Goal: Information Seeking & Learning: Understand process/instructions

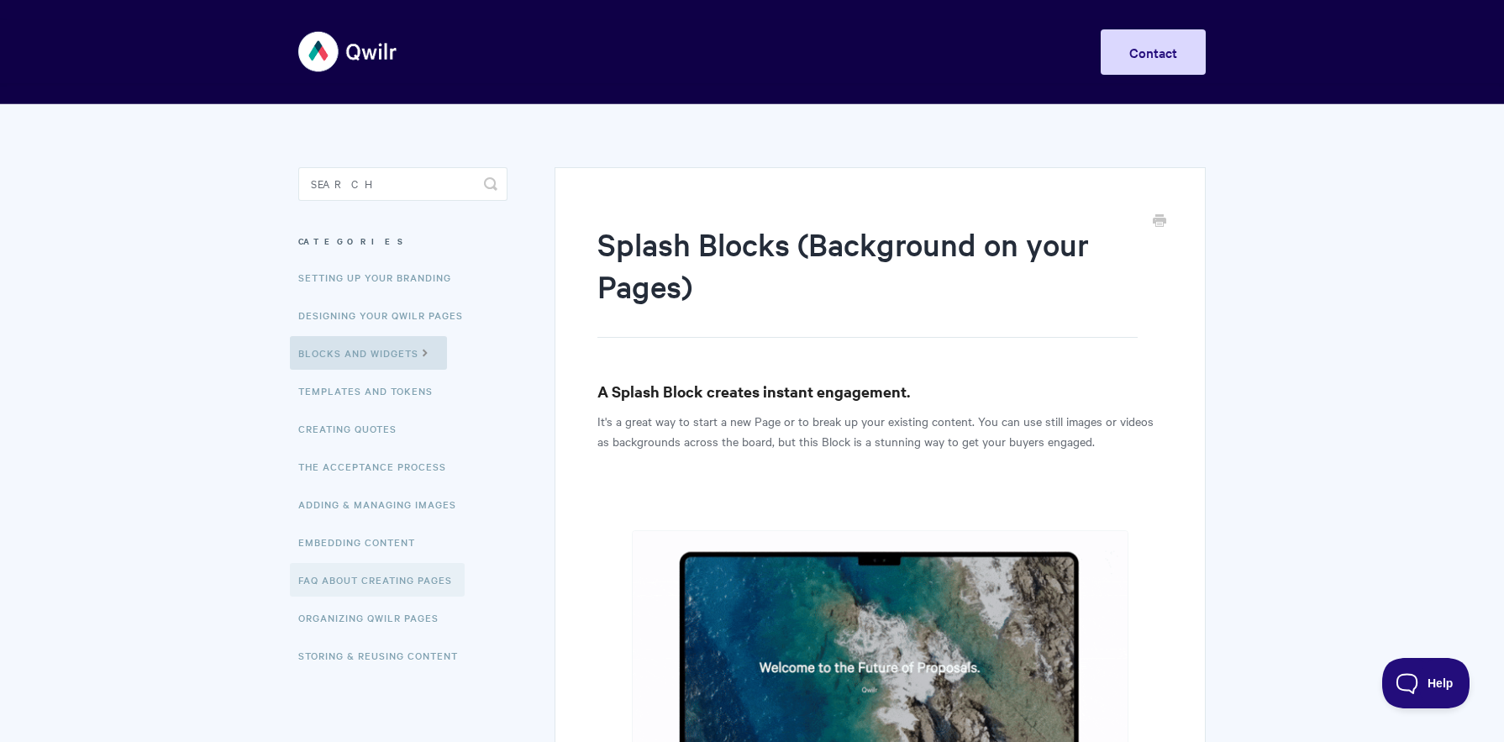
click at [413, 577] on link "FAQ About Creating Pages" at bounding box center [377, 580] width 175 height 34
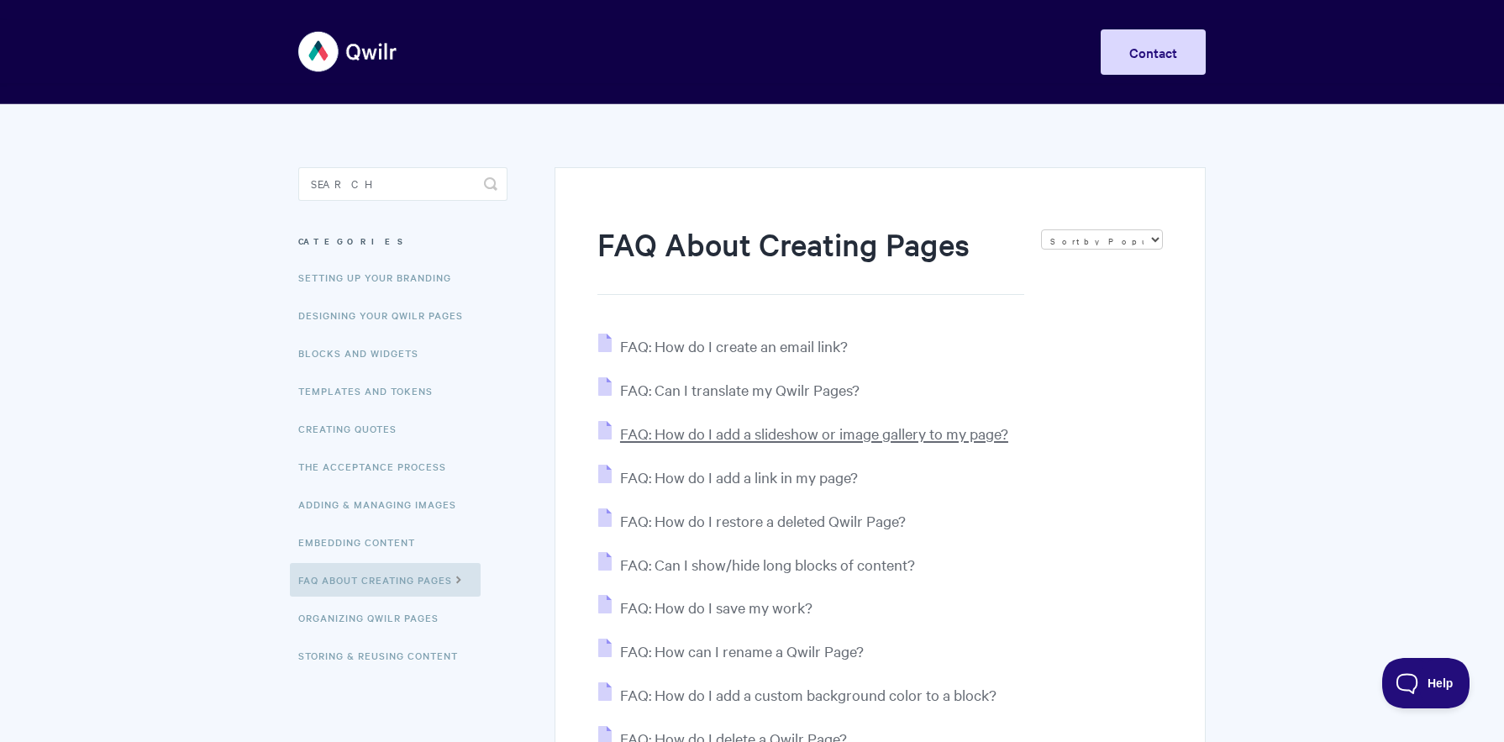
click at [951, 435] on span "FAQ: How do I add a slideshow or image gallery to my page?" at bounding box center [814, 433] width 388 height 19
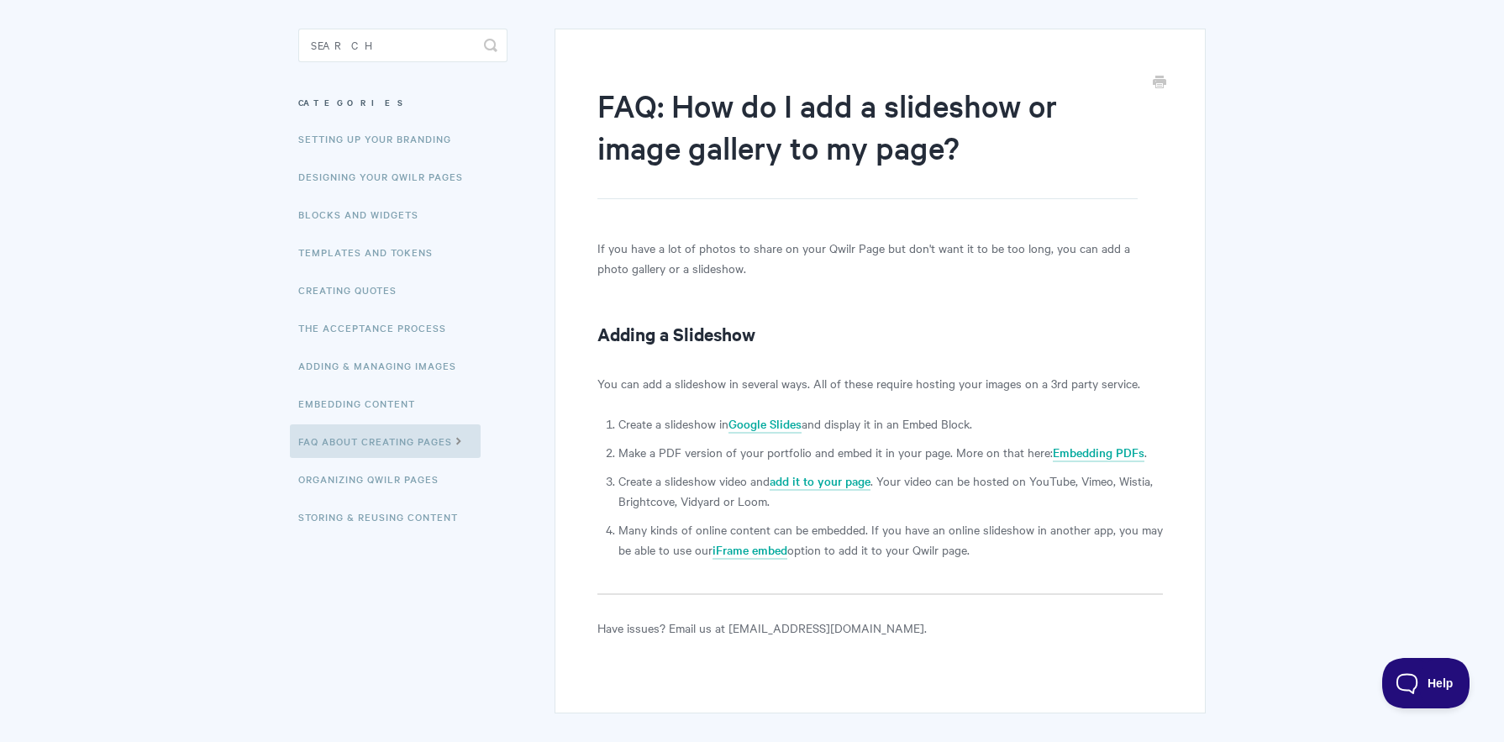
scroll to position [166, 0]
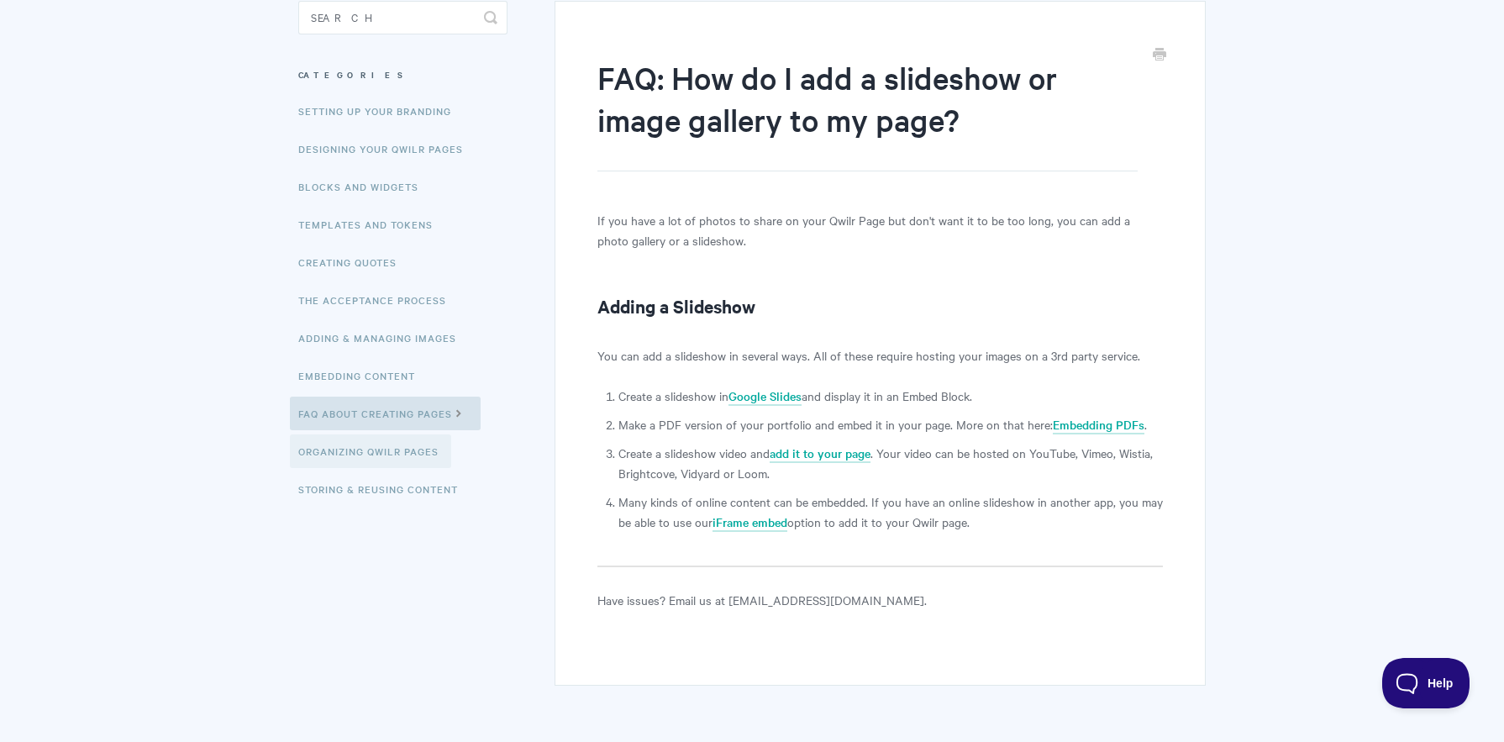
click at [427, 451] on link "Organizing Qwilr Pages" at bounding box center [370, 452] width 161 height 34
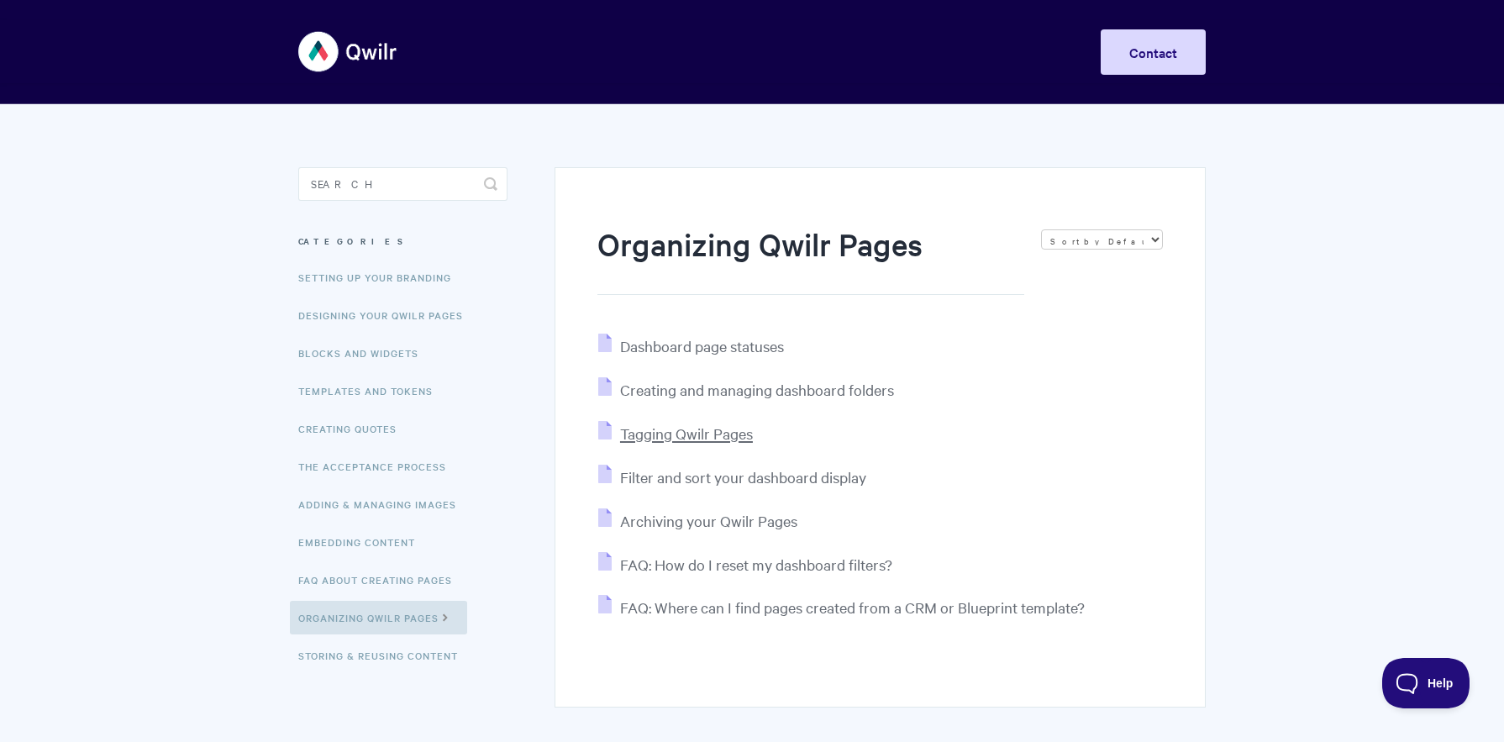
click at [659, 430] on span "Tagging Qwilr Pages" at bounding box center [686, 433] width 133 height 19
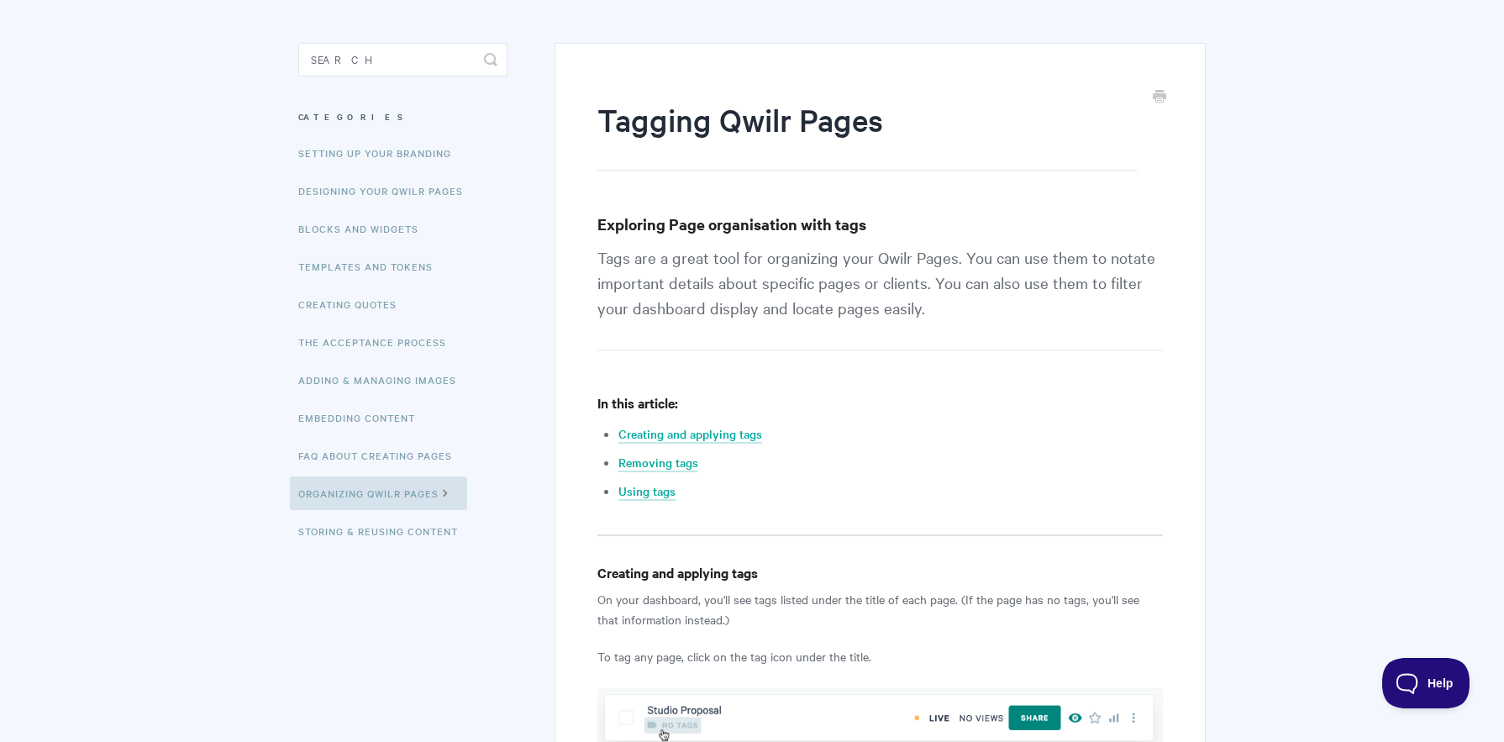
scroll to position [112, 0]
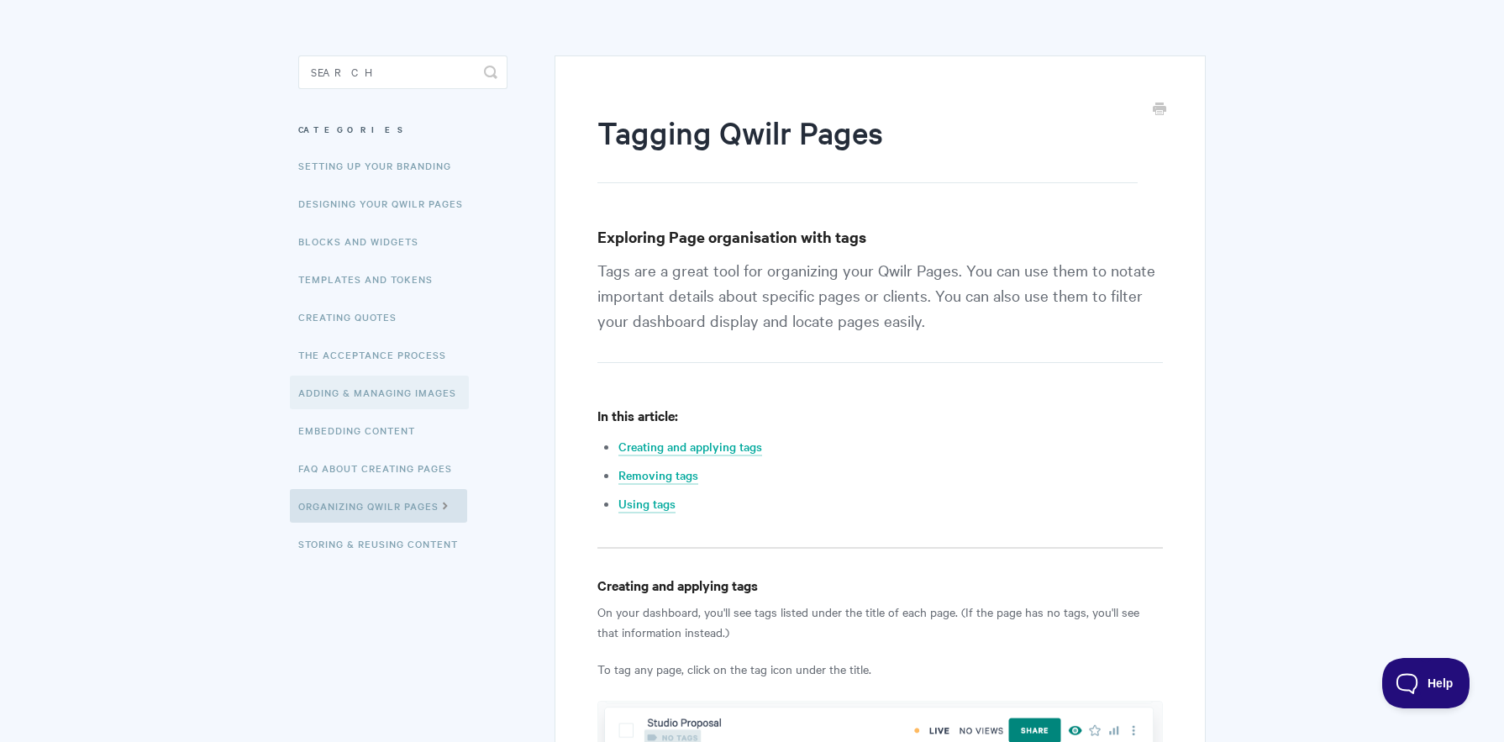
click at [401, 388] on link "Adding & Managing Images" at bounding box center [379, 393] width 179 height 34
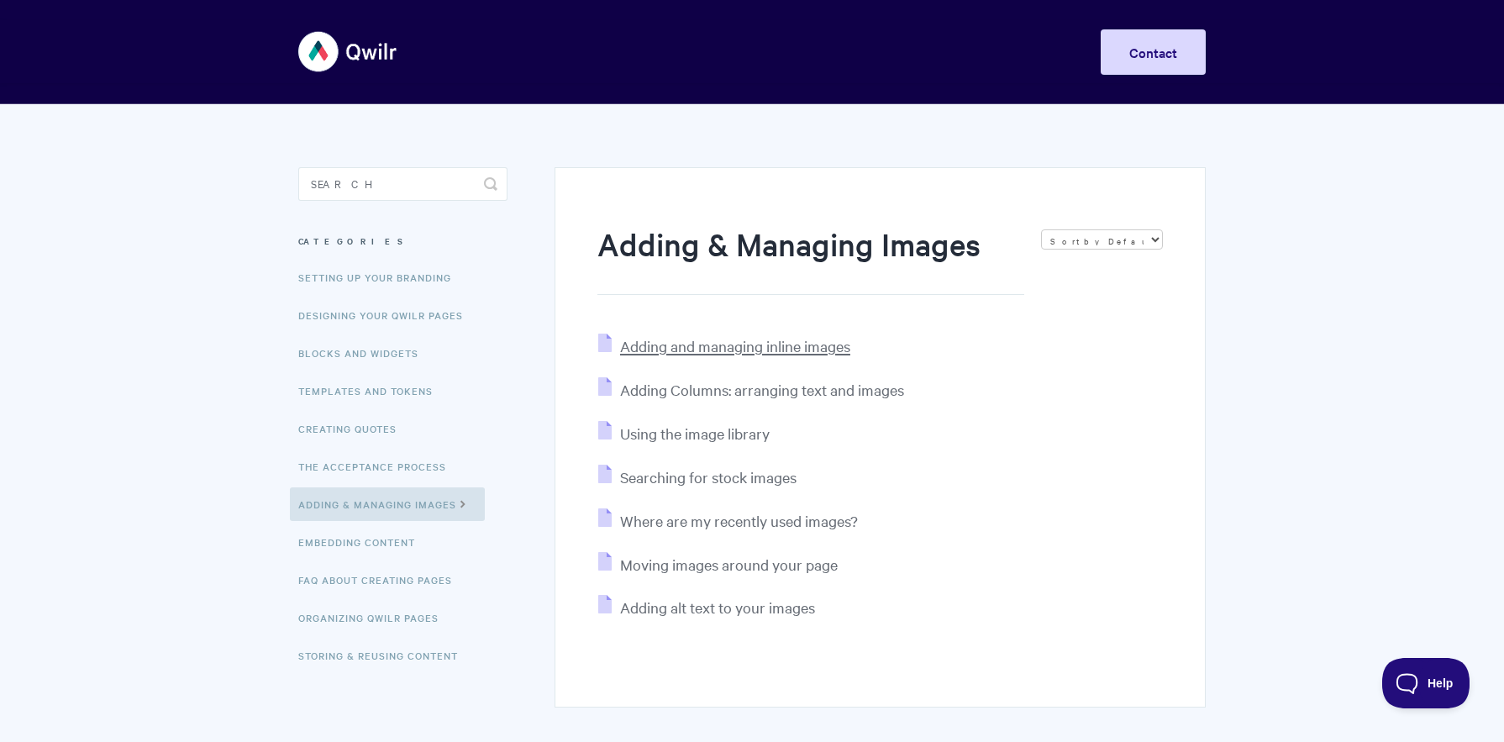
click at [721, 345] on span "Adding and managing inline images" at bounding box center [735, 345] width 230 height 19
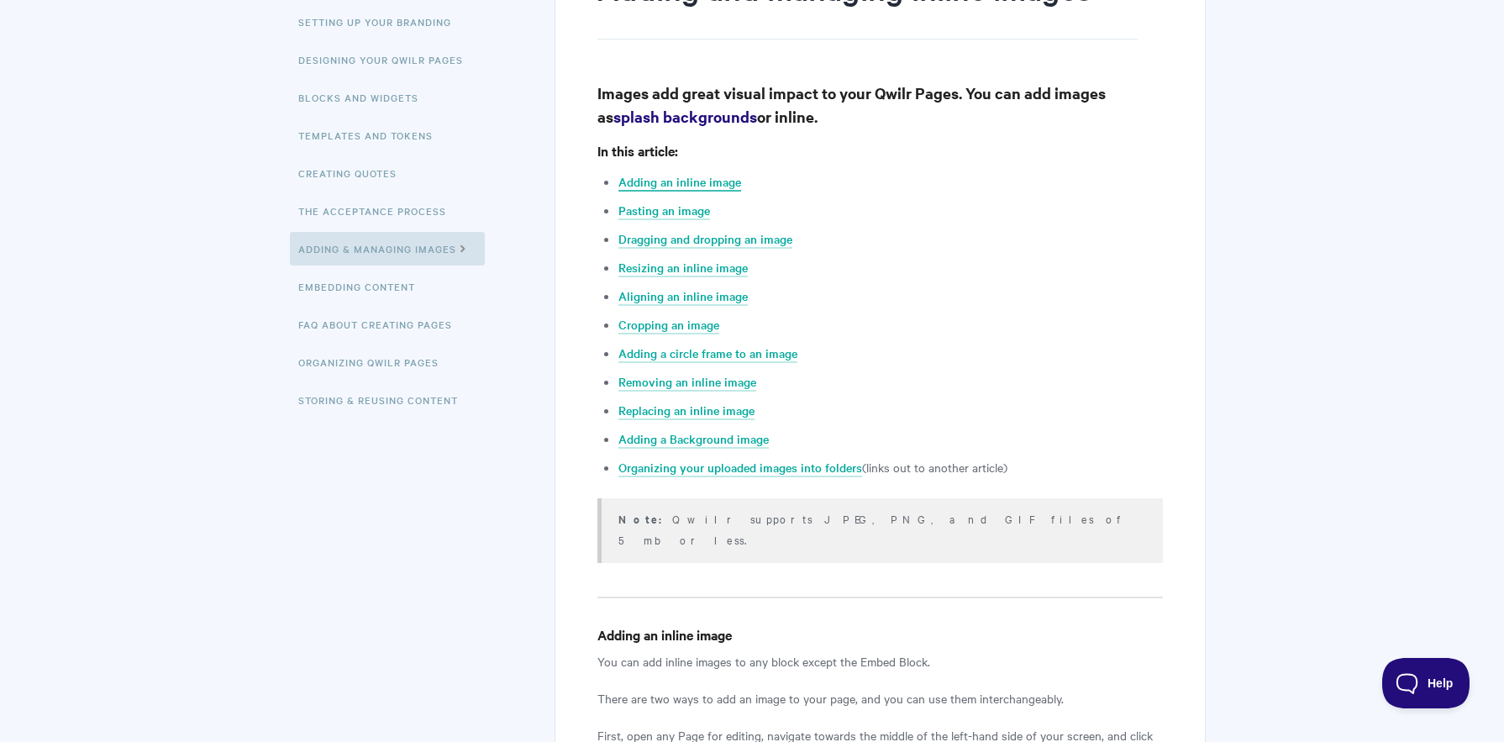
scroll to position [282, 0]
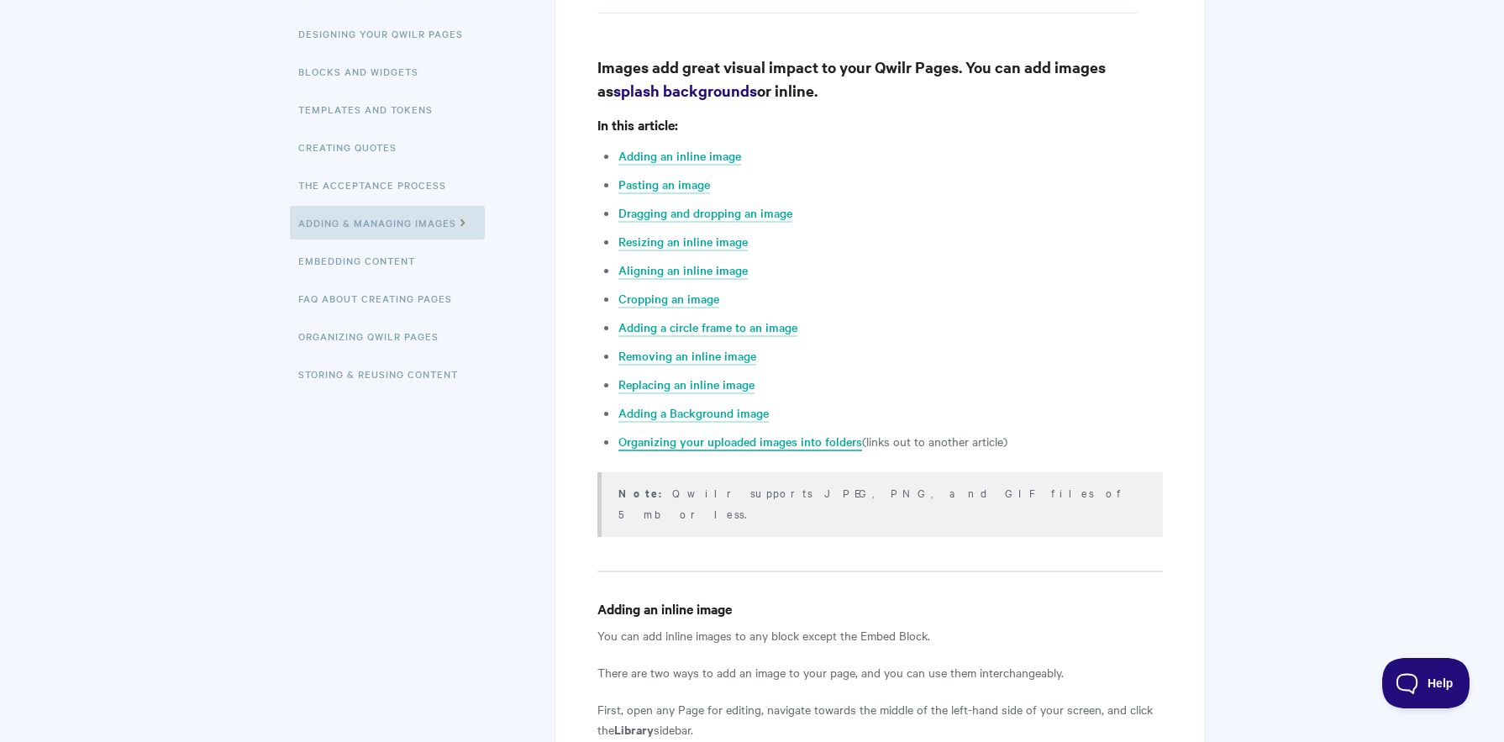
click at [682, 441] on link "Organizing your uploaded images into folders" at bounding box center [741, 442] width 244 height 18
click at [670, 155] on link "Adding an inline image" at bounding box center [680, 156] width 123 height 18
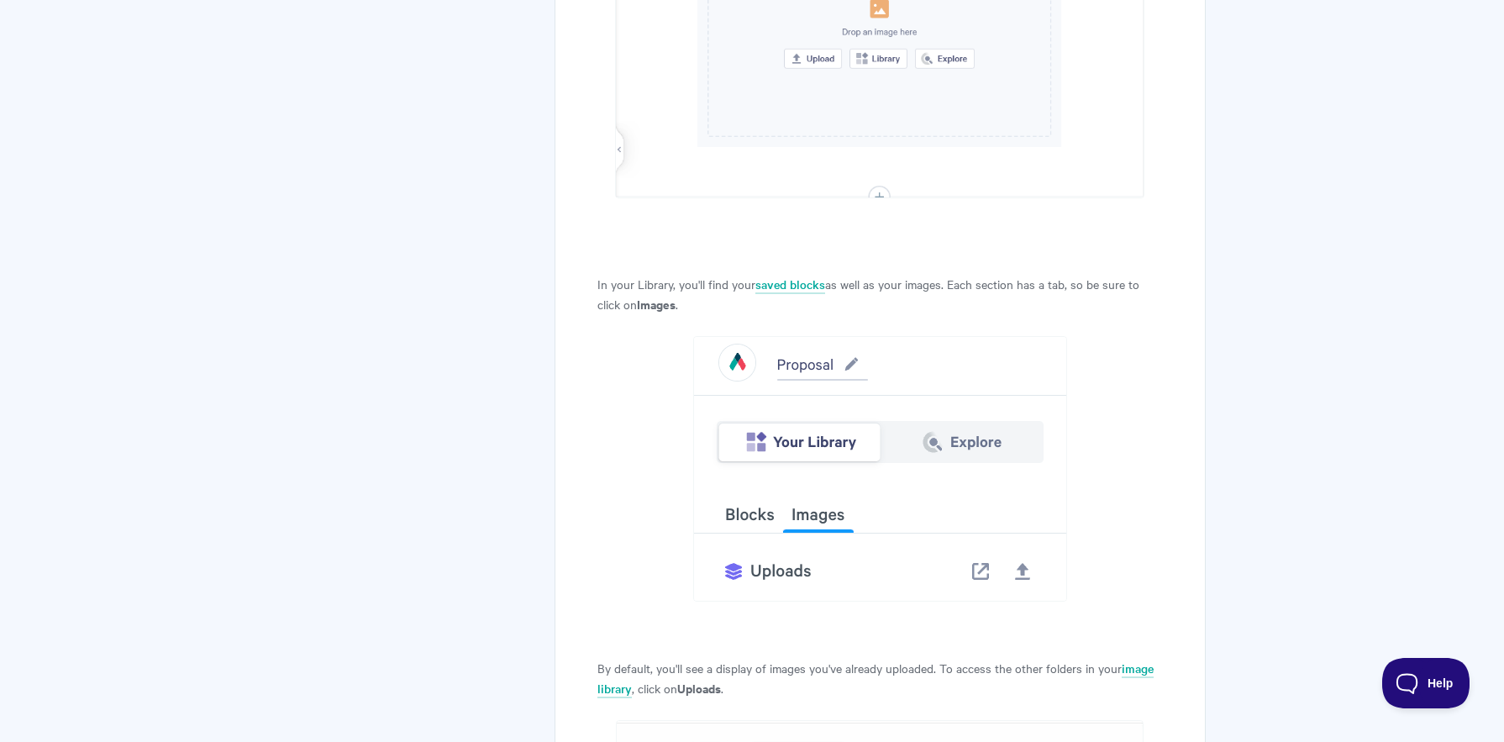
scroll to position [2262, 0]
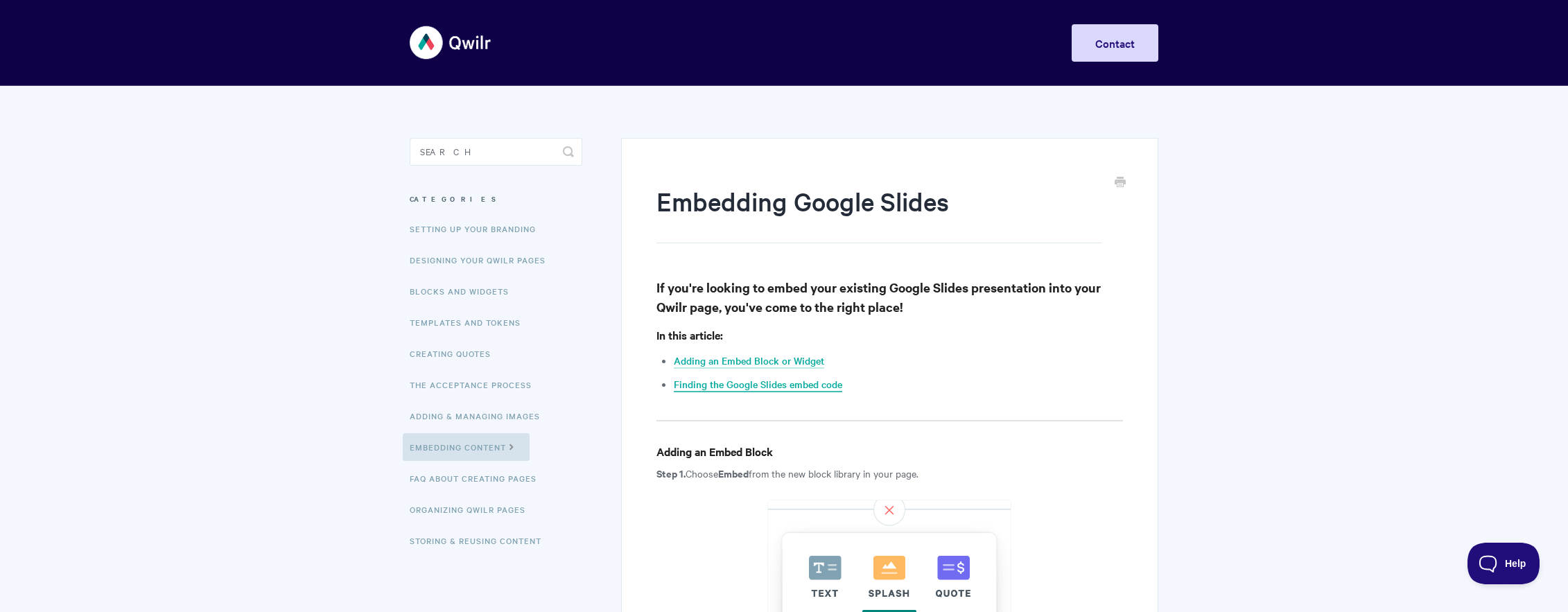
click at [738, 384] on link "Finding the Google Slides embed code" at bounding box center [758, 384] width 168 height 15
click at [737, 384] on link "Finding the Google Slides embed code" at bounding box center [758, 384] width 168 height 15
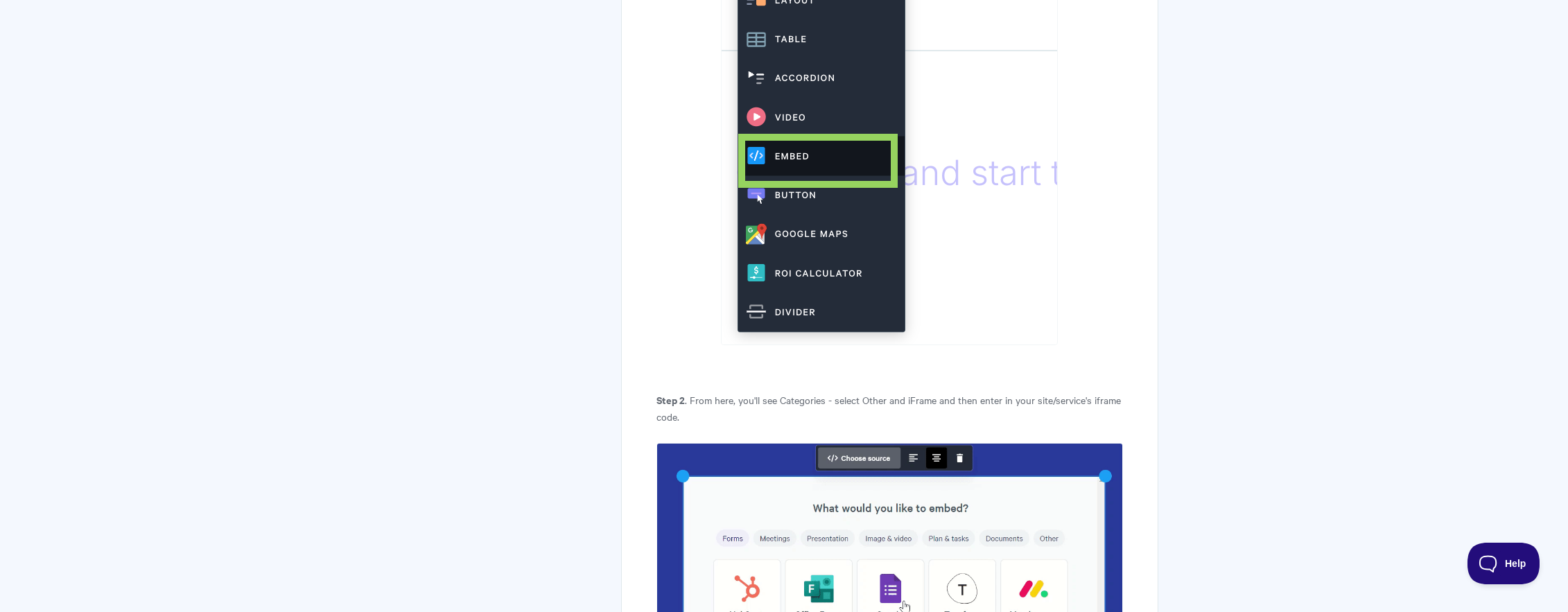
scroll to position [1588, 0]
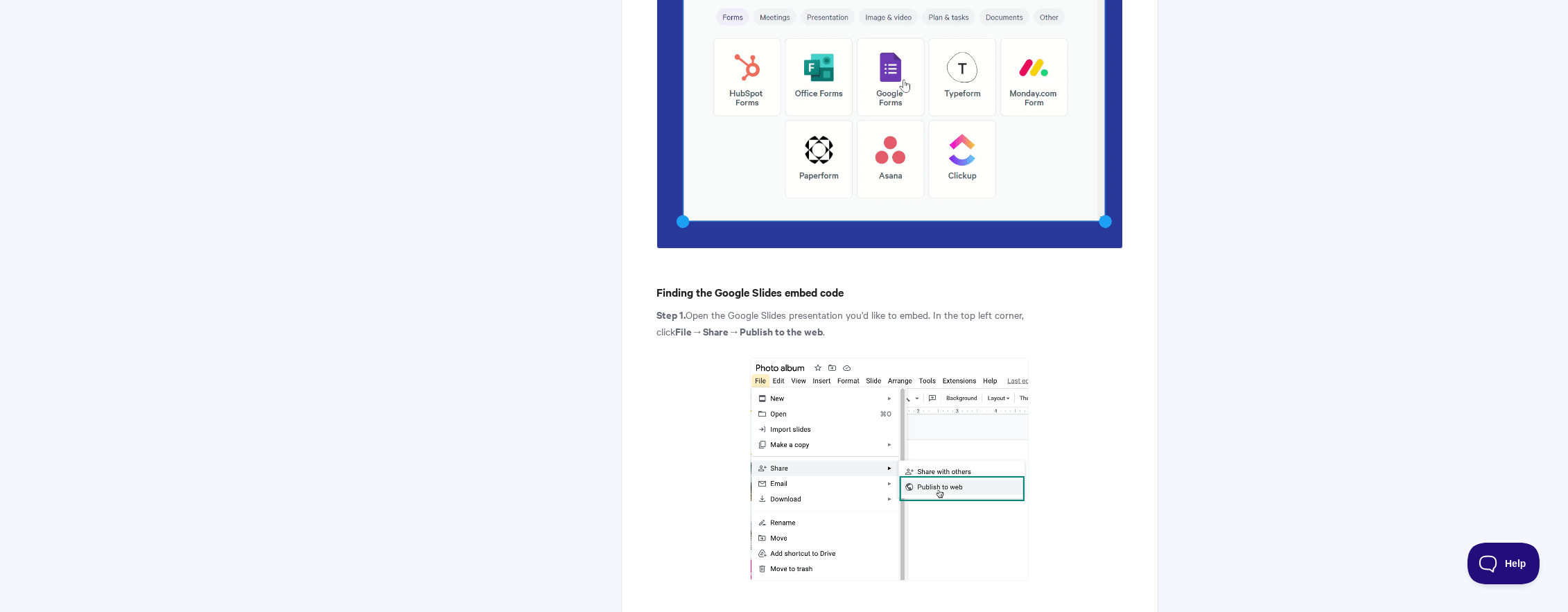
scroll to position [2229, 0]
